Goal: Task Accomplishment & Management: Manage account settings

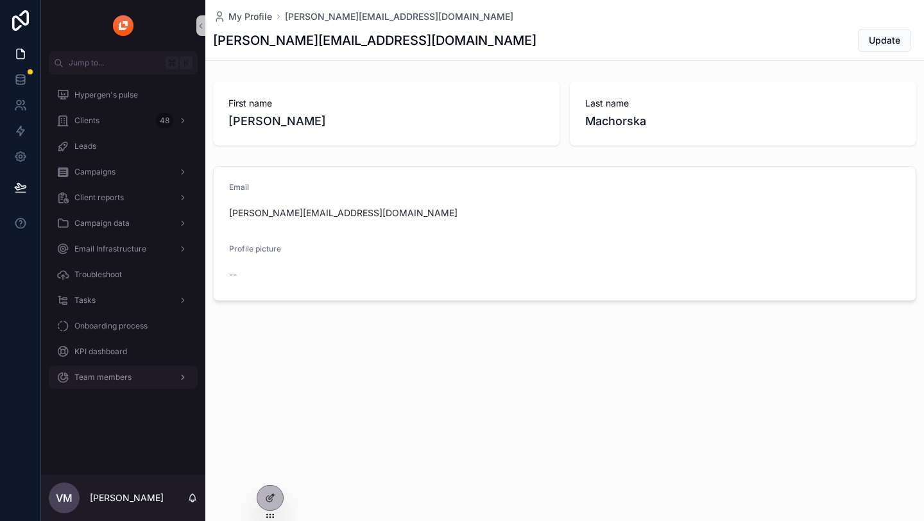
click at [148, 384] on div "Team members" at bounding box center [122, 377] width 133 height 21
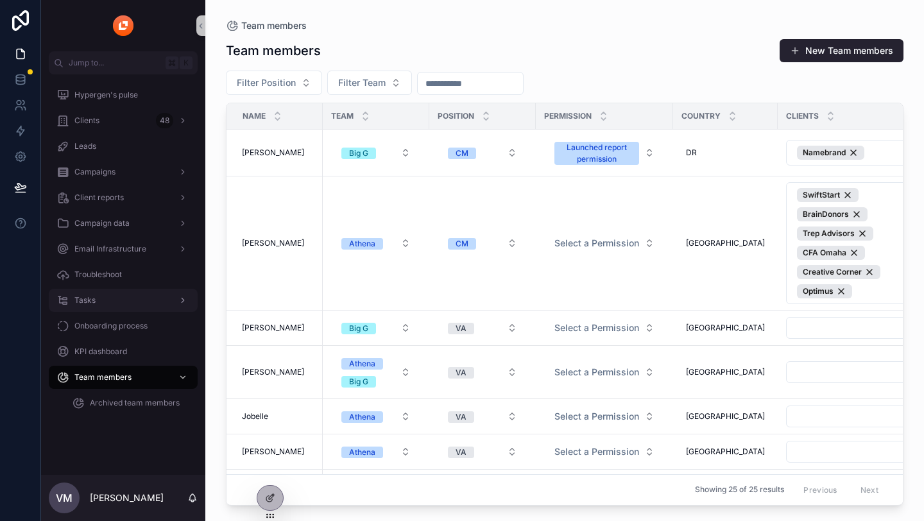
click at [114, 310] on link "Tasks" at bounding box center [123, 300] width 149 height 23
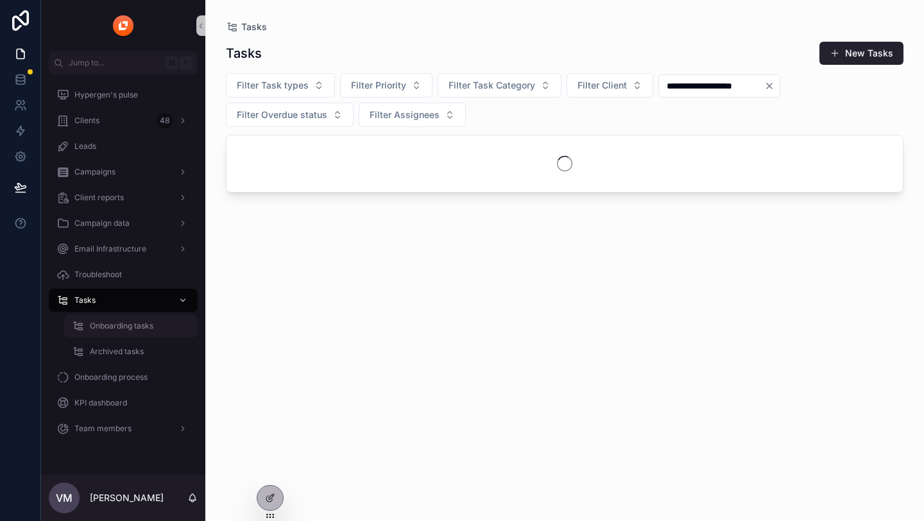
click at [125, 325] on span "Onboarding tasks" at bounding box center [122, 326] width 64 height 10
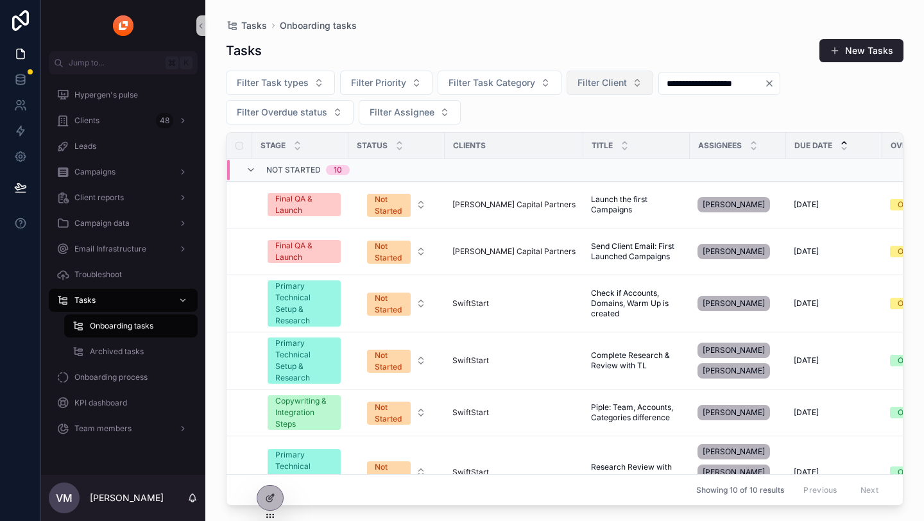
click at [633, 85] on button "Filter Client" at bounding box center [609, 83] width 87 height 24
type input "**"
click at [632, 127] on div "GoNoodle" at bounding box center [608, 134] width 154 height 21
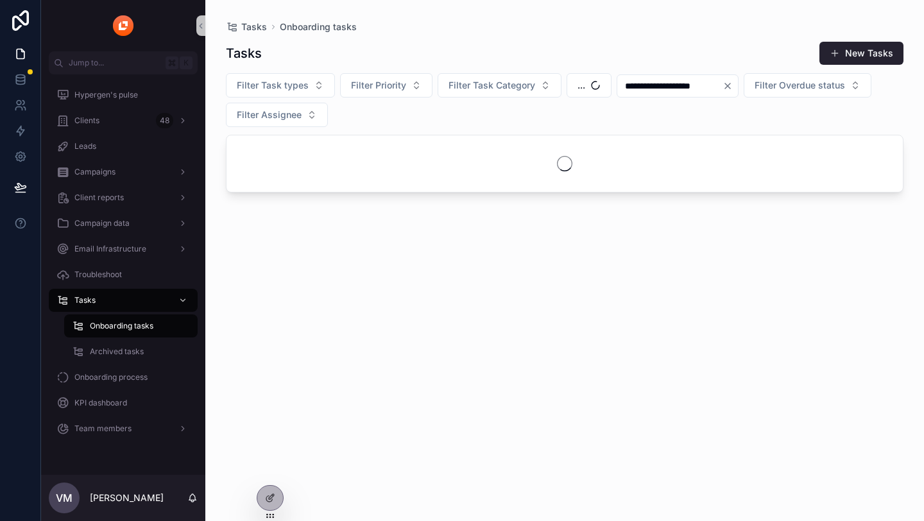
click at [733, 85] on icon "Clear" at bounding box center [727, 86] width 10 height 10
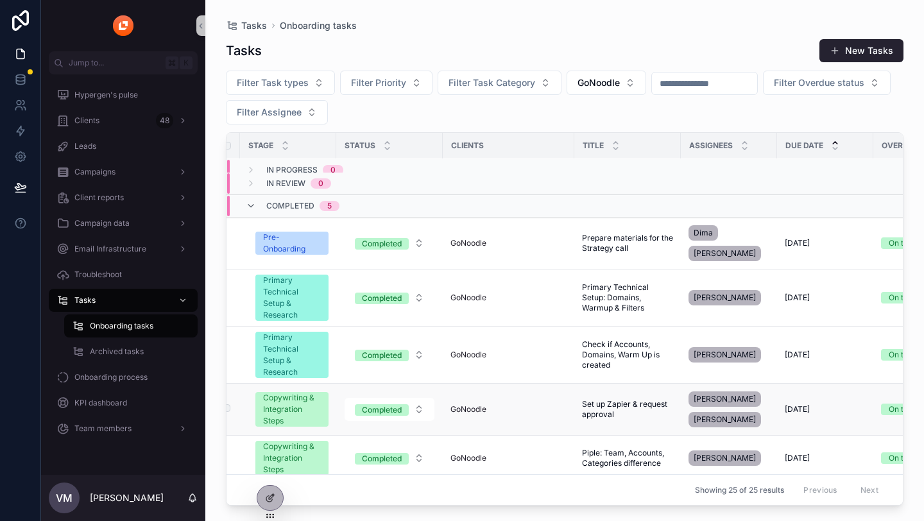
scroll to position [1073, 15]
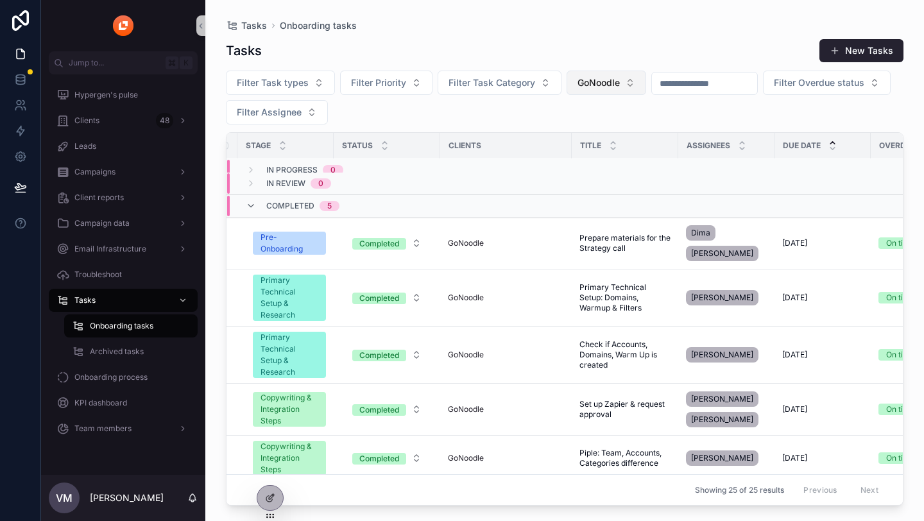
click at [622, 84] on button "GoNoodle" at bounding box center [606, 83] width 80 height 24
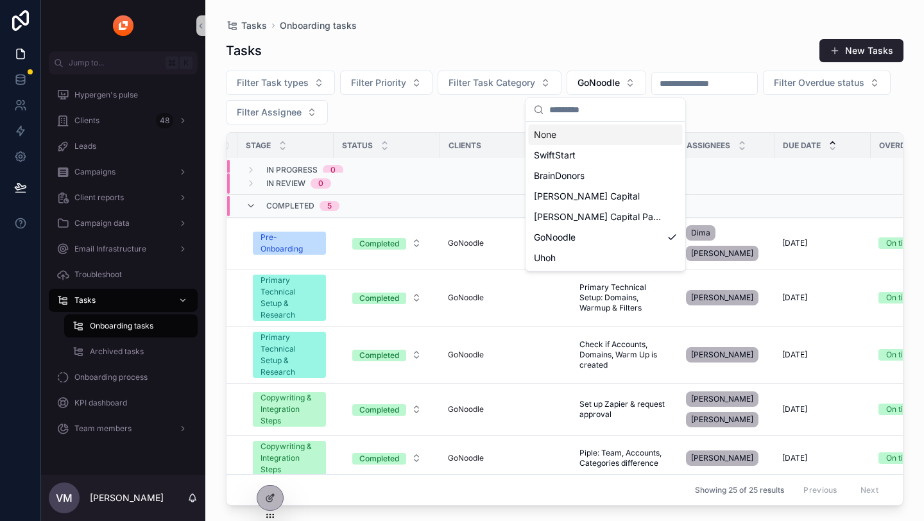
click at [623, 128] on div "None" at bounding box center [606, 134] width 154 height 21
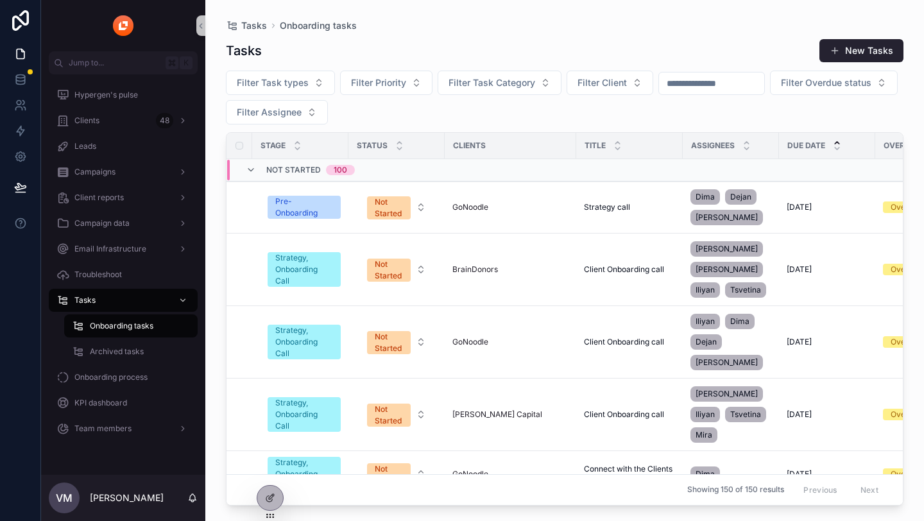
click at [696, 103] on div "Filter Task types Filter Priority Filter Task Category Filter Client Filter Ove…" at bounding box center [564, 98] width 677 height 54
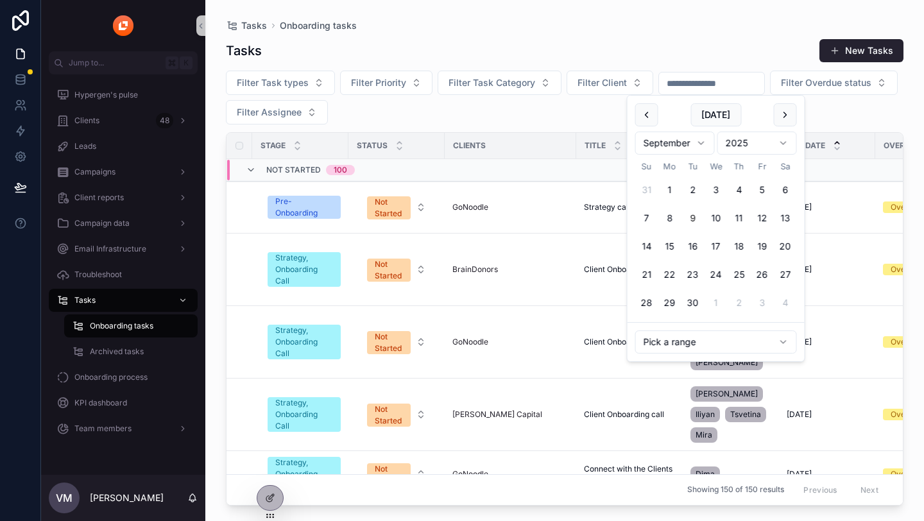
click at [692, 77] on input "scrollable content" at bounding box center [711, 83] width 105 height 18
click at [703, 357] on div "Pick a range" at bounding box center [715, 341] width 177 height 39
click at [701, 349] on html "Jump to... K Hypergen's pulse Clients 48 Leads Campaigns Client reports Campaig…" at bounding box center [462, 281] width 924 height 563
type input "**********"
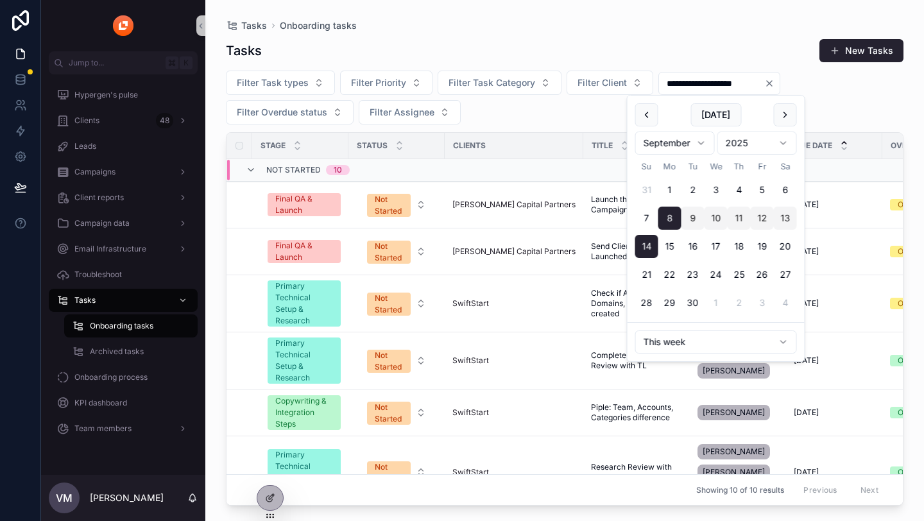
click at [742, 72] on div "**********" at bounding box center [719, 83] width 122 height 23
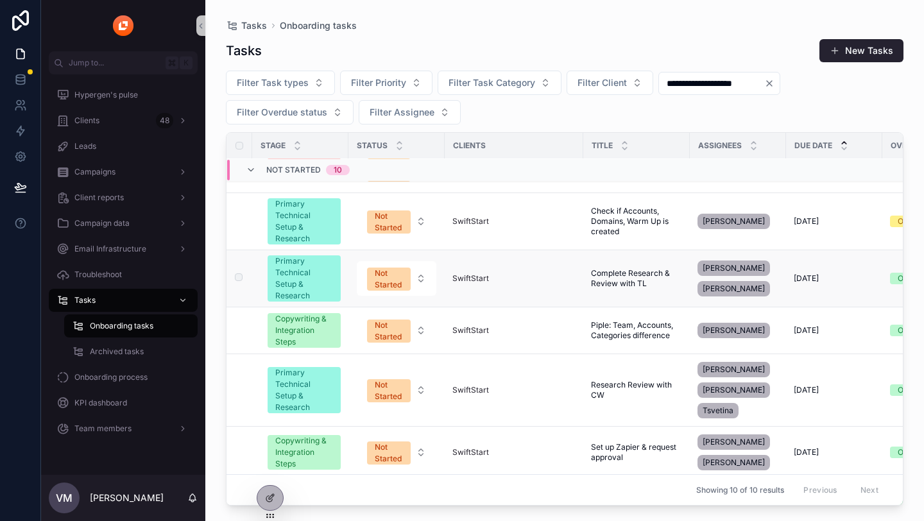
scroll to position [81, 0]
click at [479, 331] on span "SwiftStart" at bounding box center [470, 331] width 37 height 10
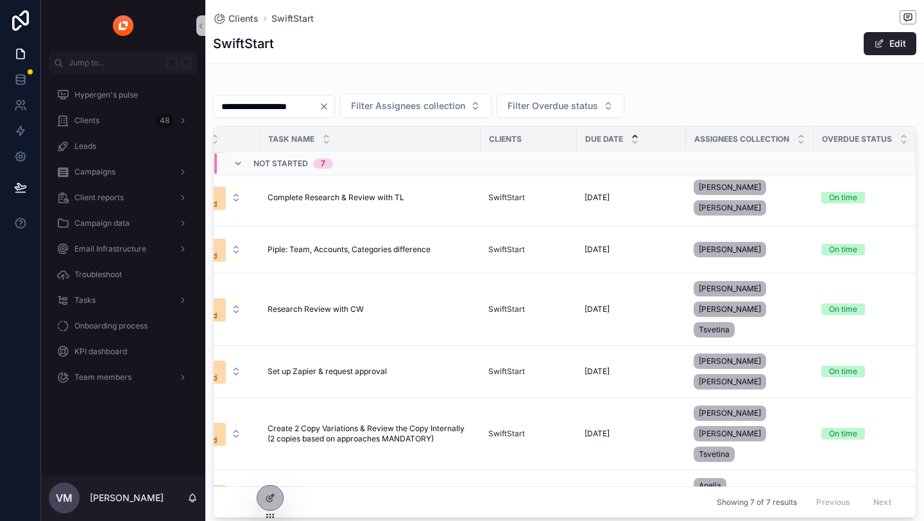
scroll to position [63, 0]
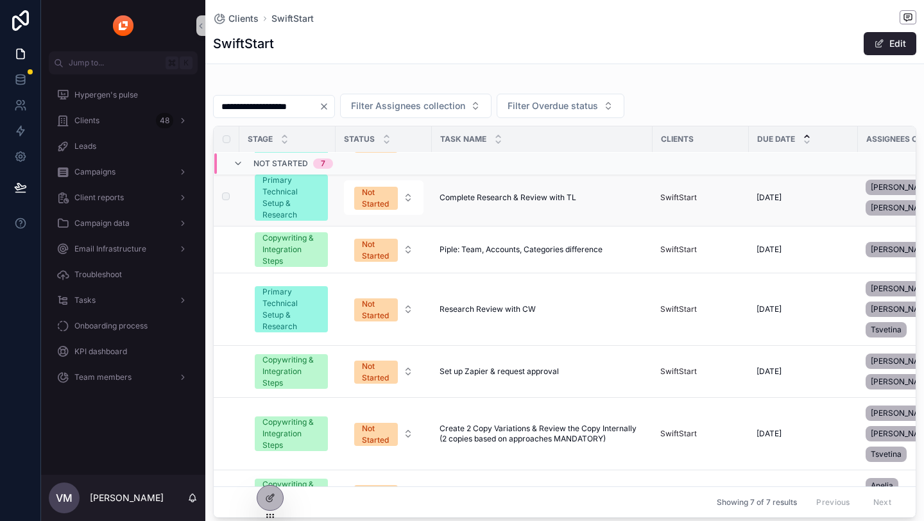
click at [502, 206] on td "Complete Research & Review with TL Complete Research & Review with TL" at bounding box center [542, 197] width 221 height 57
click at [494, 197] on span "Complete Research & Review with TL" at bounding box center [507, 197] width 137 height 10
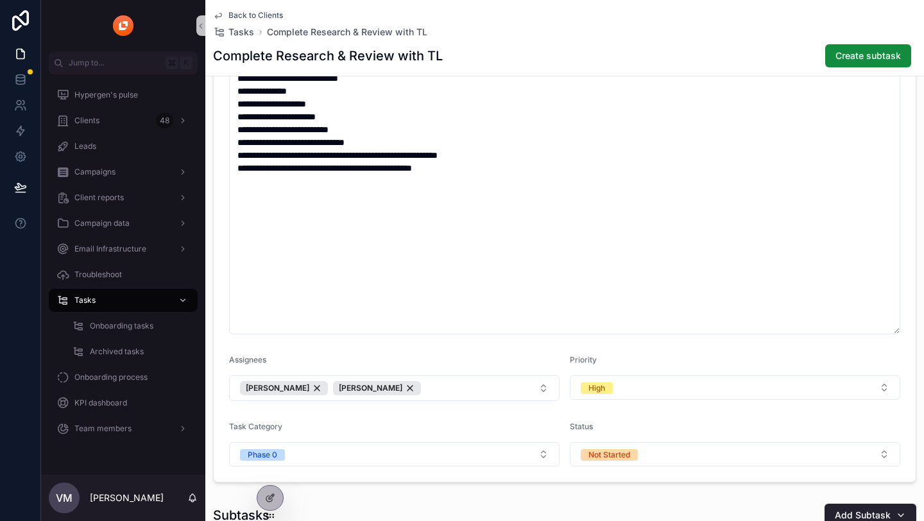
scroll to position [432, 0]
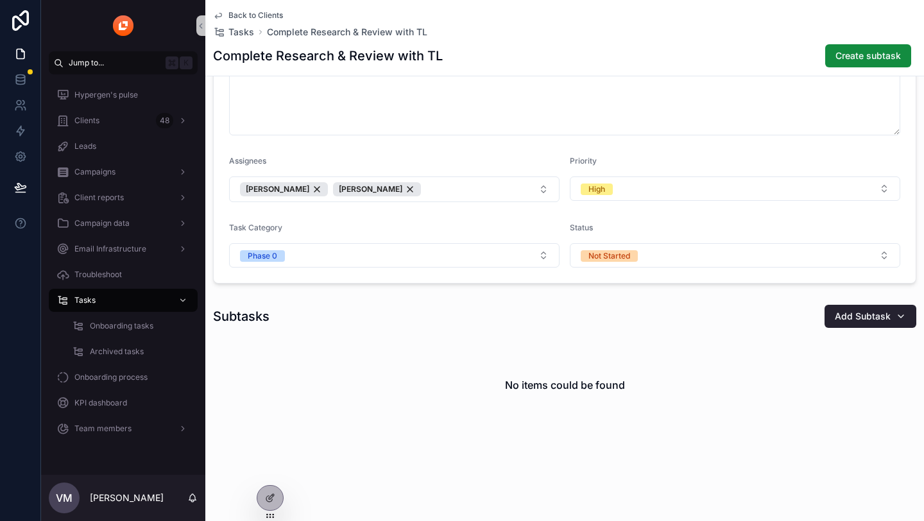
click at [117, 67] on span "Jump to..." at bounding box center [115, 63] width 92 height 10
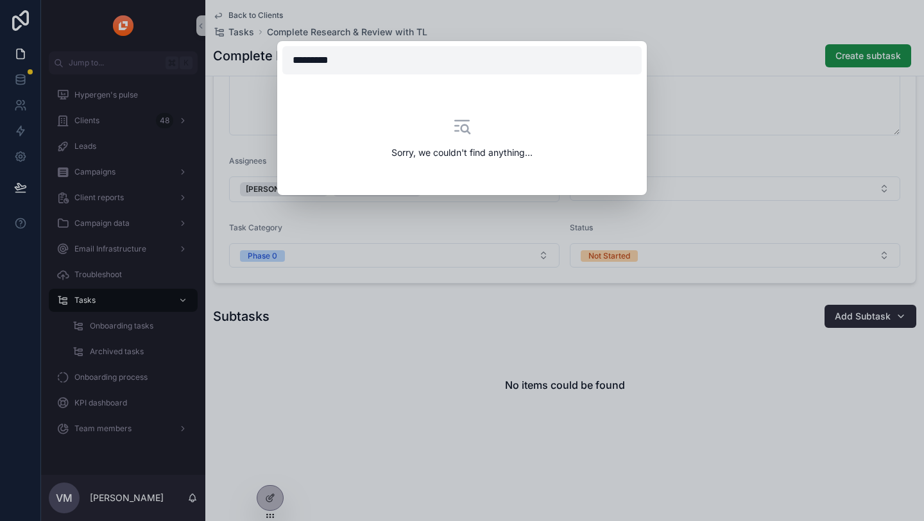
type input "**********"
click at [360, 264] on div "Sorry, we couldn't find anything..." at bounding box center [462, 260] width 924 height 521
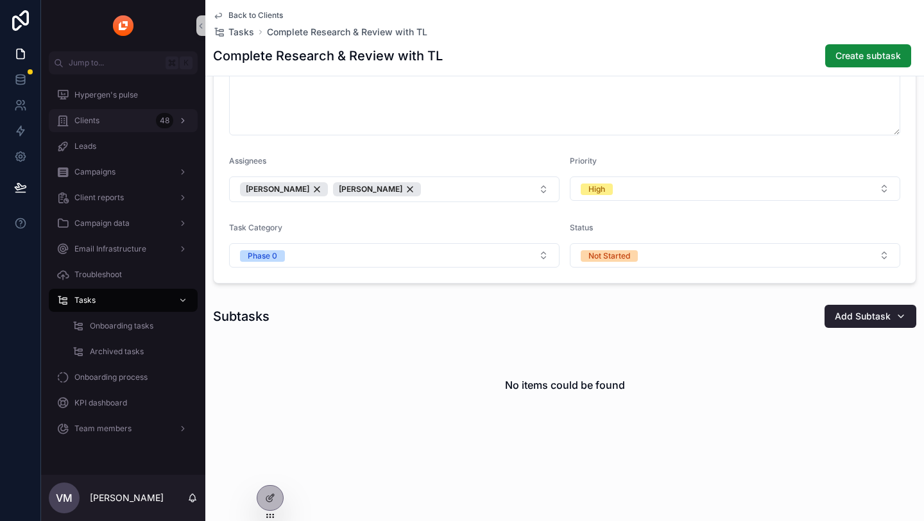
click at [137, 116] on div "Clients 48" at bounding box center [122, 120] width 133 height 21
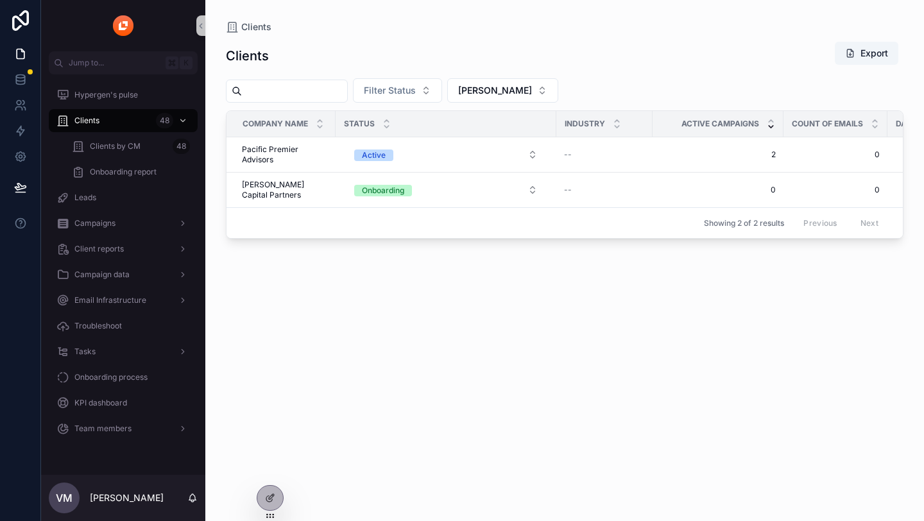
click at [317, 88] on input "scrollable content" at bounding box center [294, 91] width 105 height 18
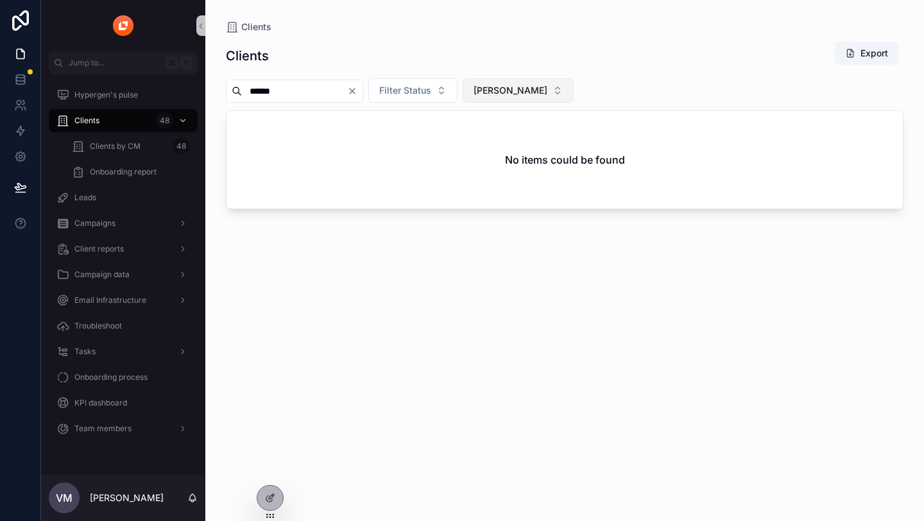
type input "******"
click at [518, 90] on span "[PERSON_NAME]" at bounding box center [510, 90] width 74 height 13
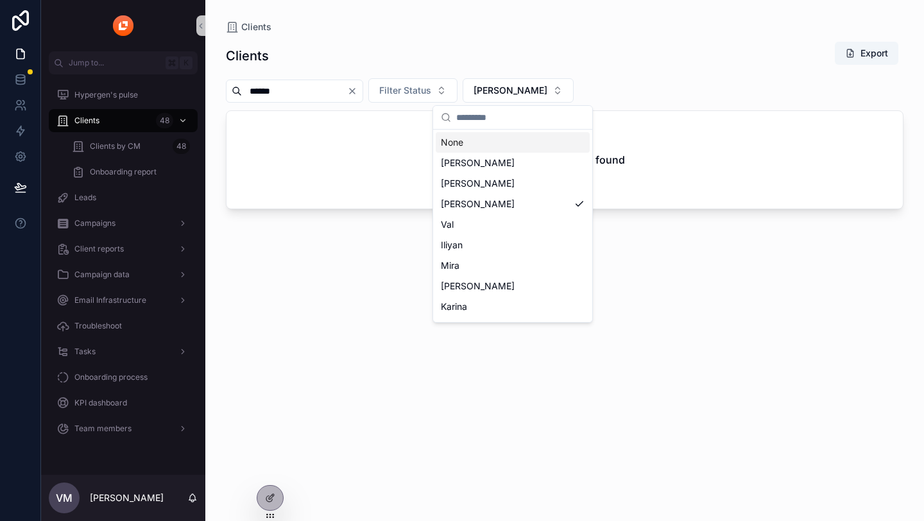
click at [522, 137] on div "None" at bounding box center [513, 142] width 154 height 21
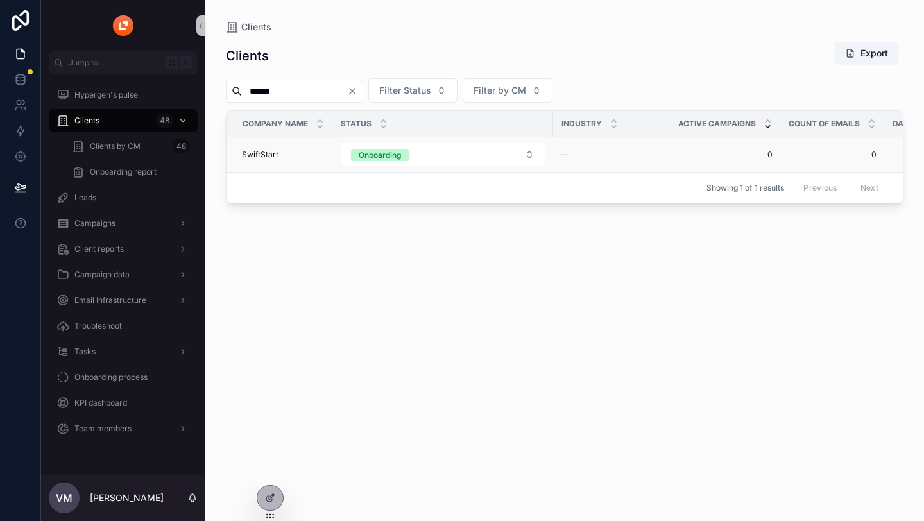
click at [312, 149] on div "SwiftStart SwiftStart" at bounding box center [283, 154] width 83 height 10
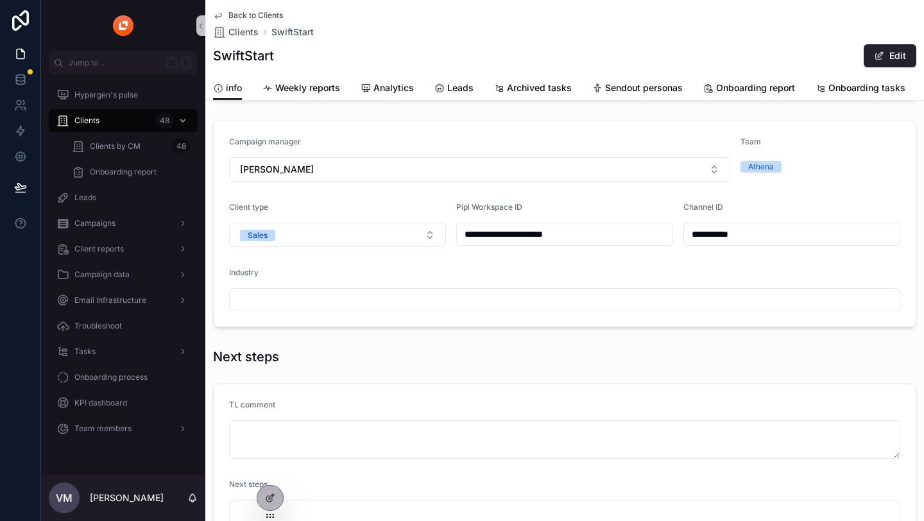
scroll to position [570, 0]
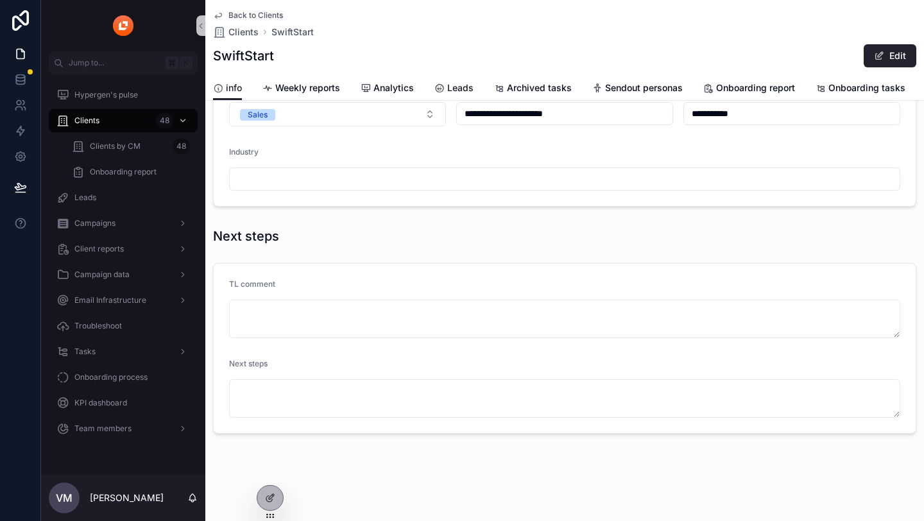
click at [457, 85] on span "Leads" at bounding box center [460, 87] width 26 height 13
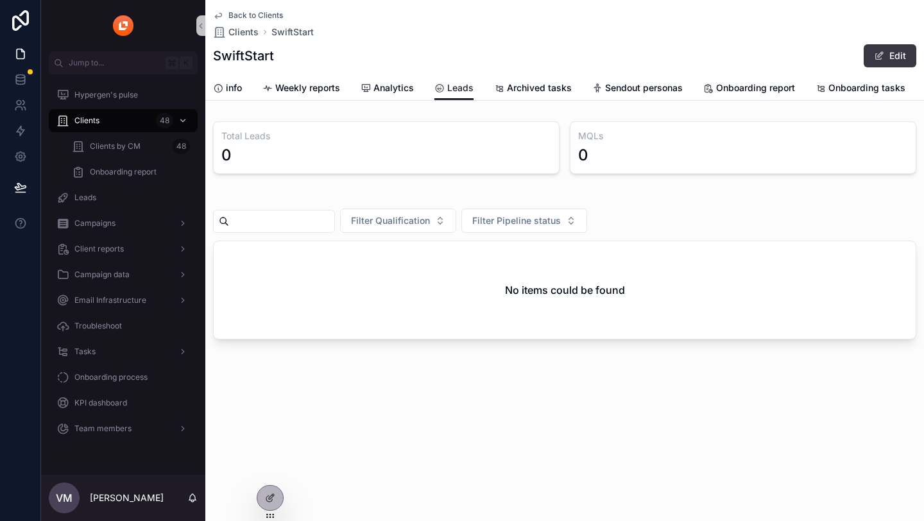
click at [895, 56] on button "Edit" at bounding box center [889, 55] width 53 height 23
click at [543, 89] on span "Archived tasks" at bounding box center [539, 87] width 65 height 13
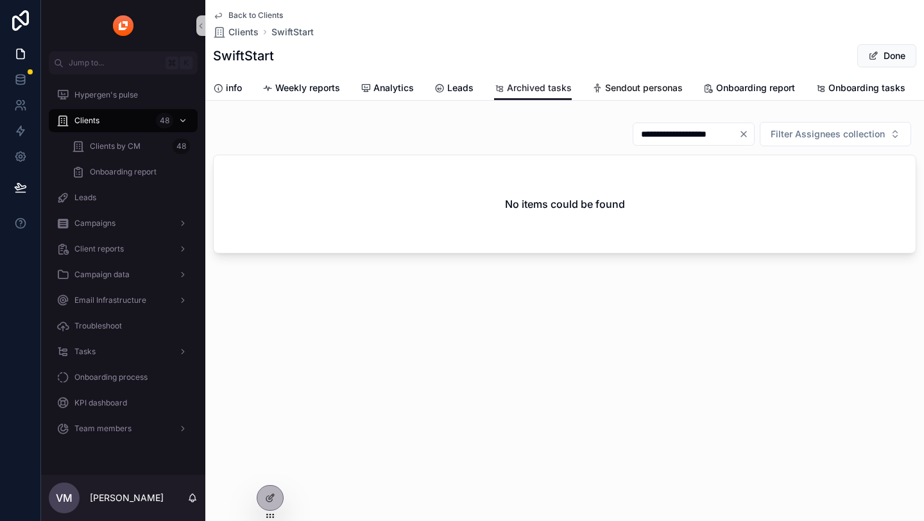
click at [630, 85] on span "Sendout personas" at bounding box center [644, 87] width 78 height 13
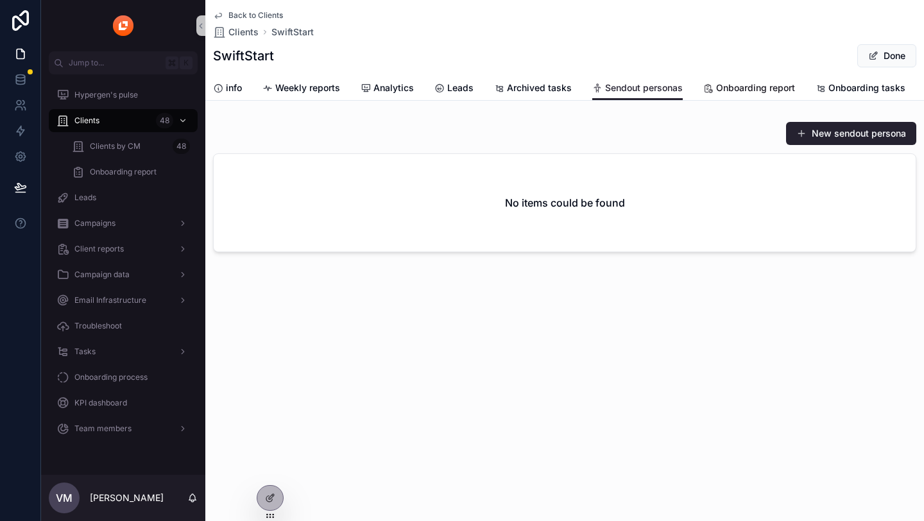
click at [706, 89] on icon "scrollable content" at bounding box center [708, 88] width 10 height 10
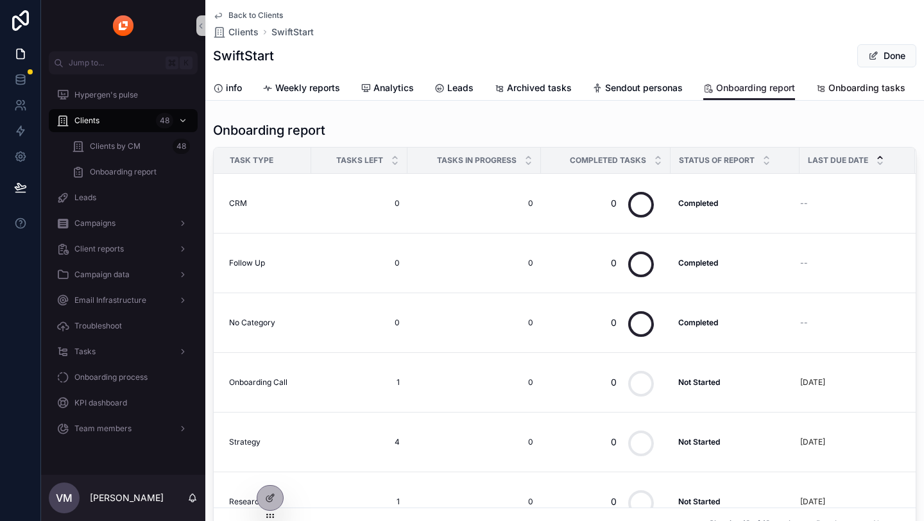
click at [833, 96] on link "Onboarding tasks" at bounding box center [860, 89] width 90 height 26
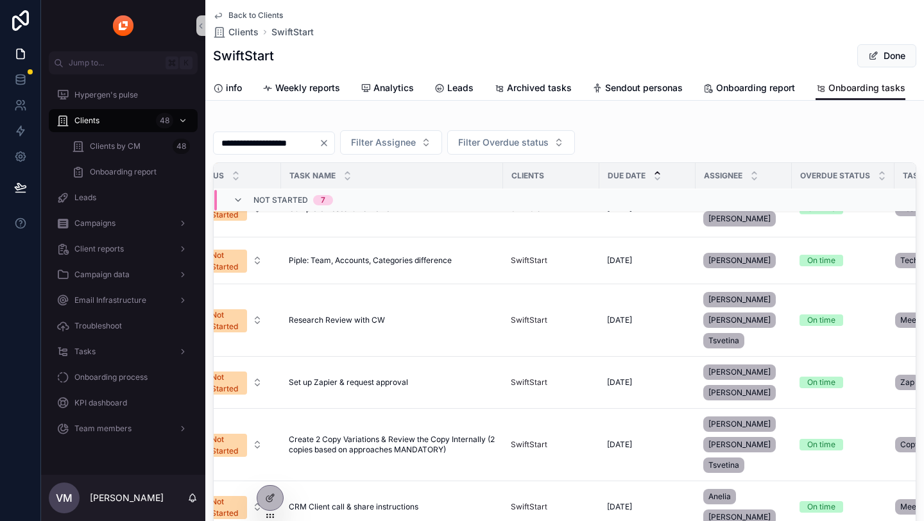
scroll to position [89, 0]
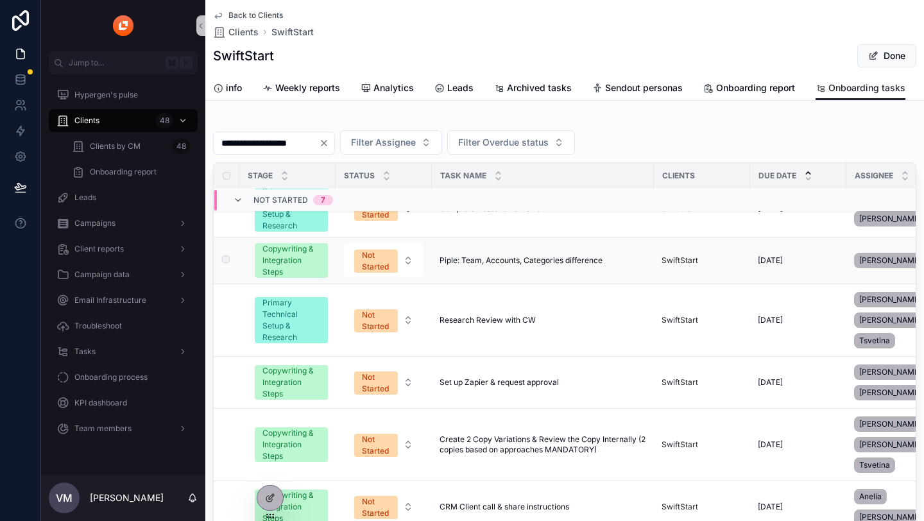
click at [502, 249] on td "Piple: Team, Accounts, Categories difference Piple: Team, Accounts, Categories …" at bounding box center [543, 260] width 222 height 47
click at [509, 260] on span "Piple: Team, Accounts, Categories difference" at bounding box center [520, 260] width 163 height 10
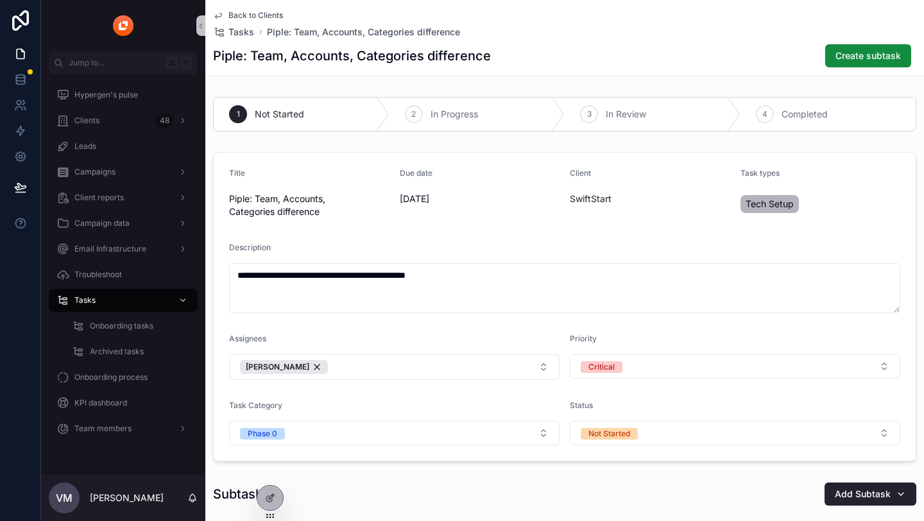
click at [235, 13] on span "Back to Clients" at bounding box center [255, 15] width 55 height 10
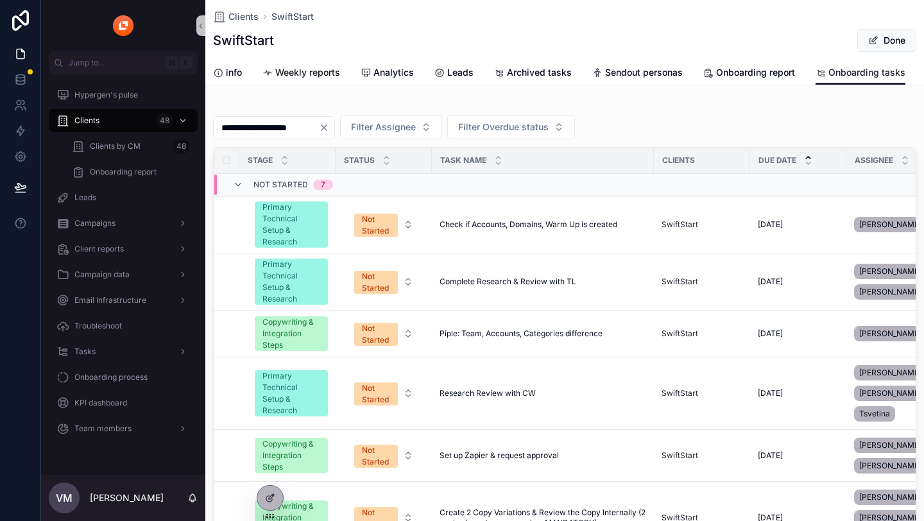
click at [320, 64] on link "Weekly reports" at bounding box center [301, 74] width 78 height 26
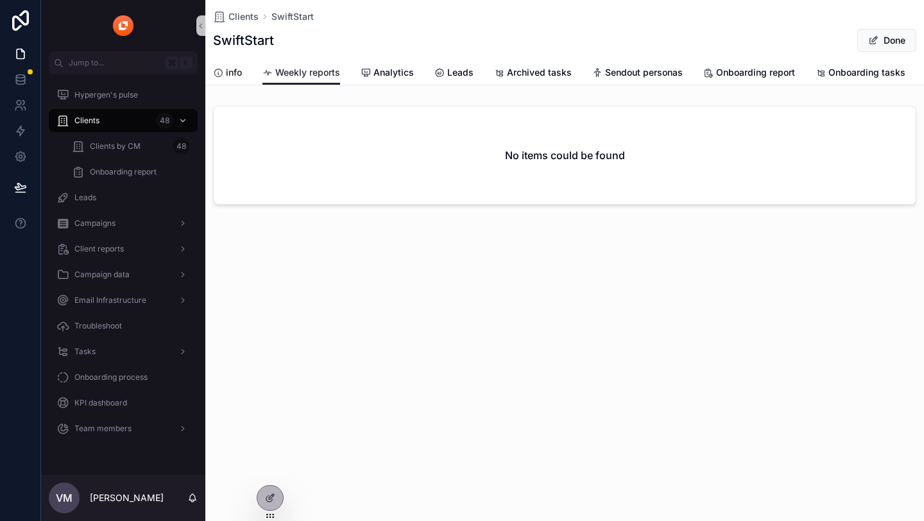
click at [235, 65] on link "info" at bounding box center [227, 74] width 29 height 26
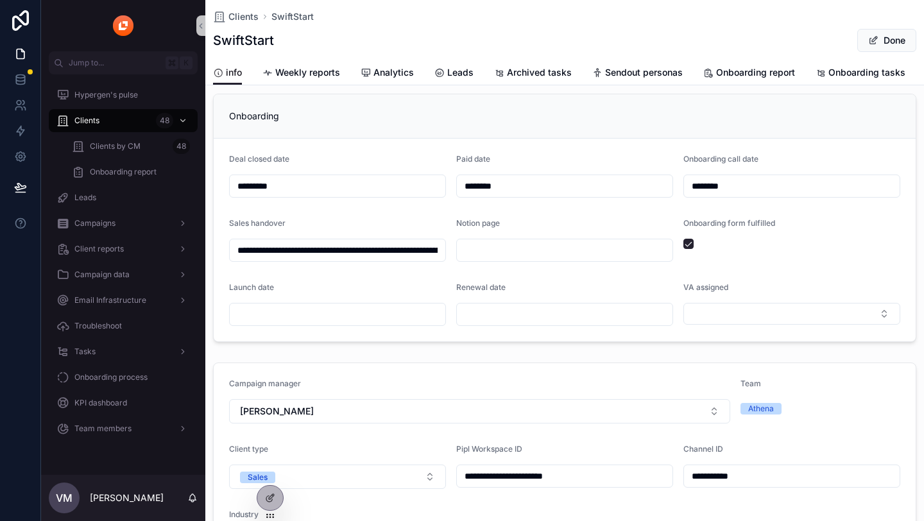
scroll to position [201, 0]
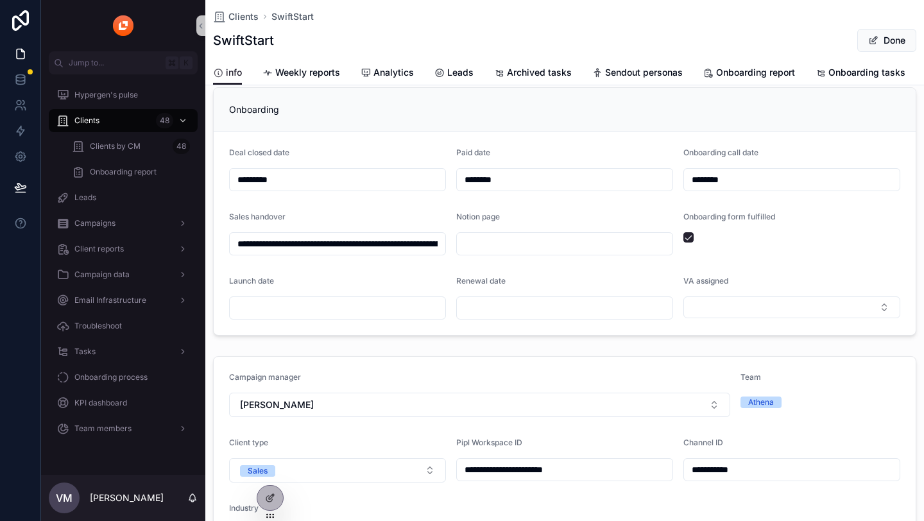
click at [336, 242] on input "**********" at bounding box center [338, 244] width 216 height 18
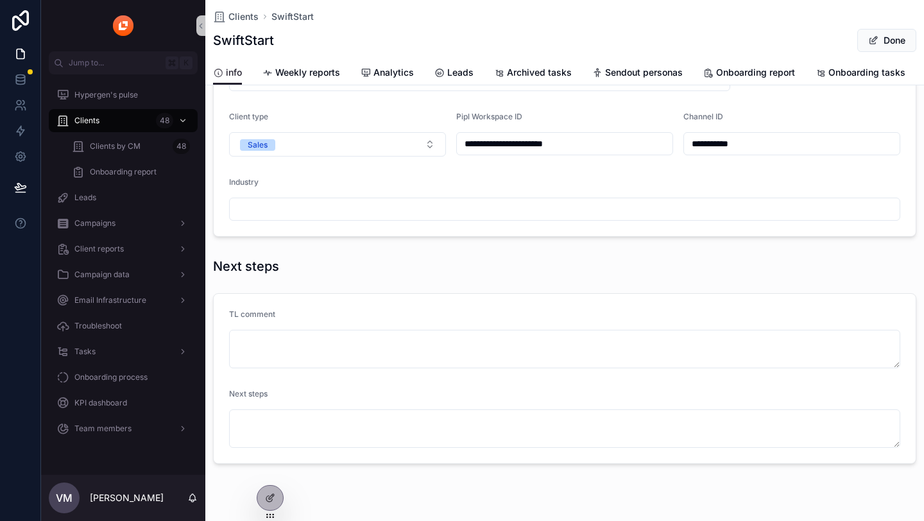
scroll to position [519, 0]
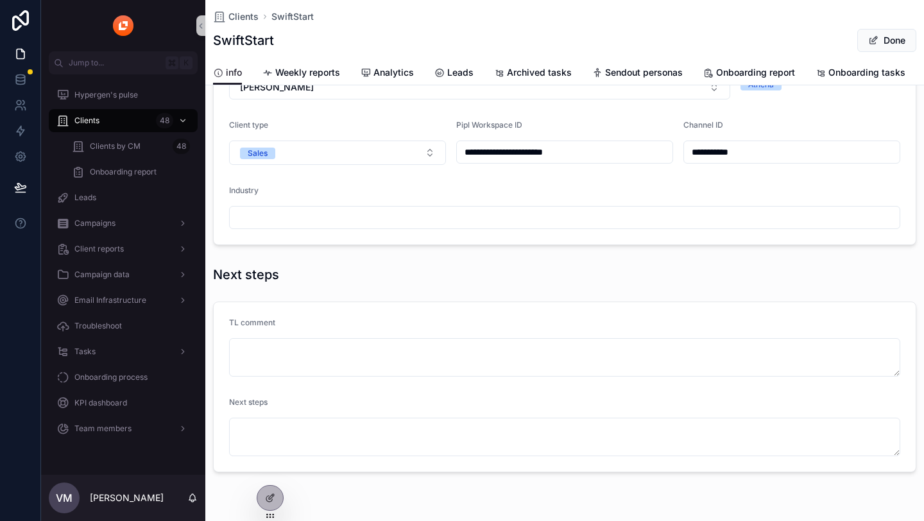
click at [754, 153] on input "**********" at bounding box center [792, 152] width 216 height 18
paste input "scrollable content"
type input "**********"
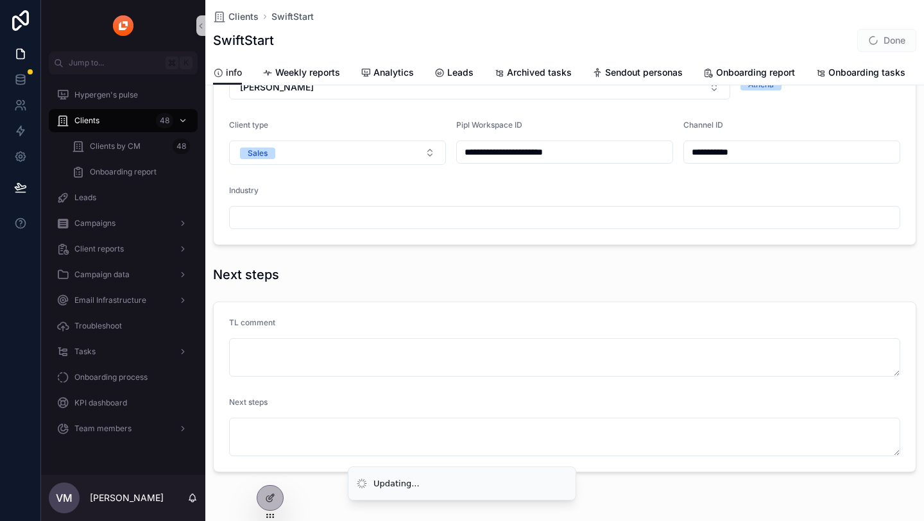
click at [792, 182] on form "**********" at bounding box center [565, 141] width 702 height 205
click at [887, 44] on button "Done" at bounding box center [886, 40] width 59 height 23
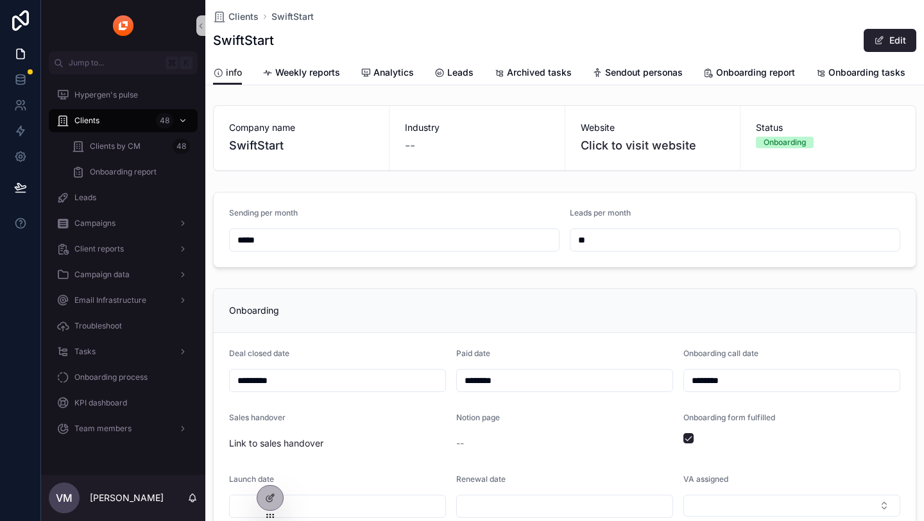
scroll to position [0, 0]
